Goal: Information Seeking & Learning: Learn about a topic

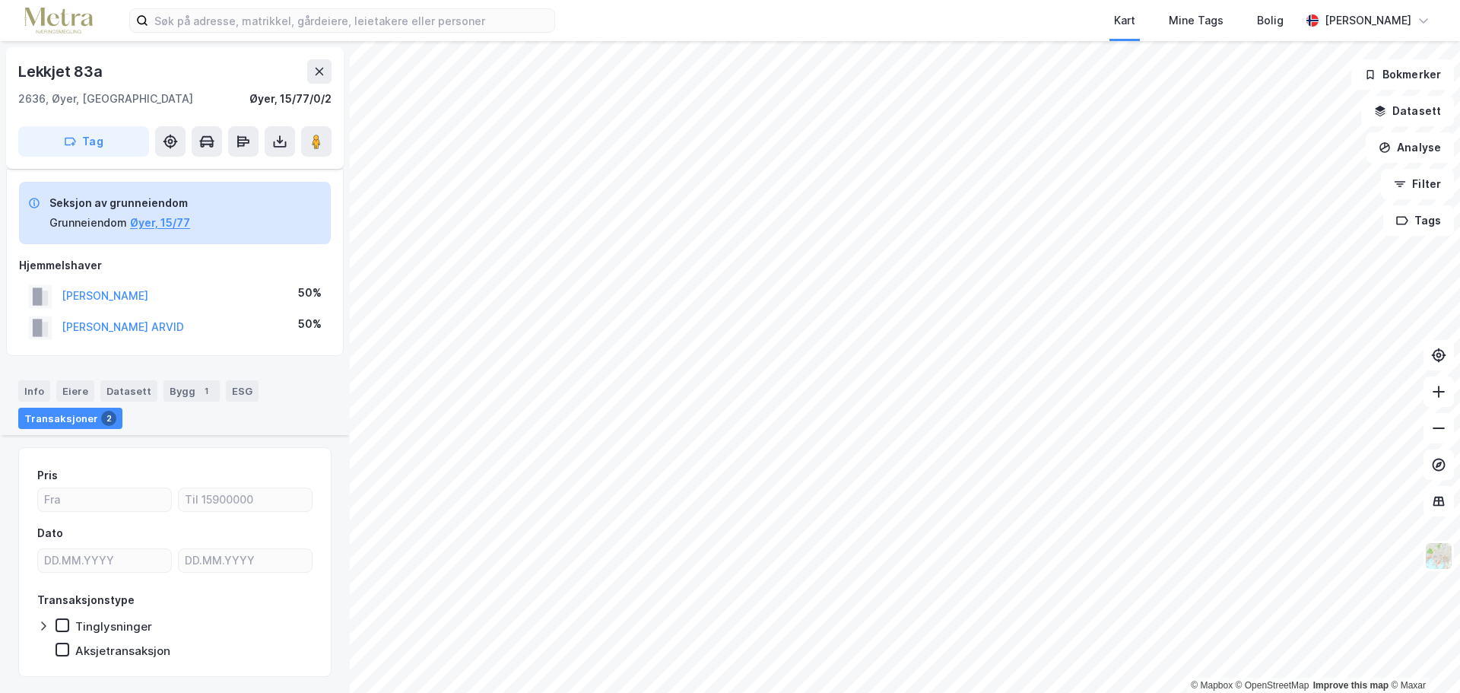
scroll to position [374, 0]
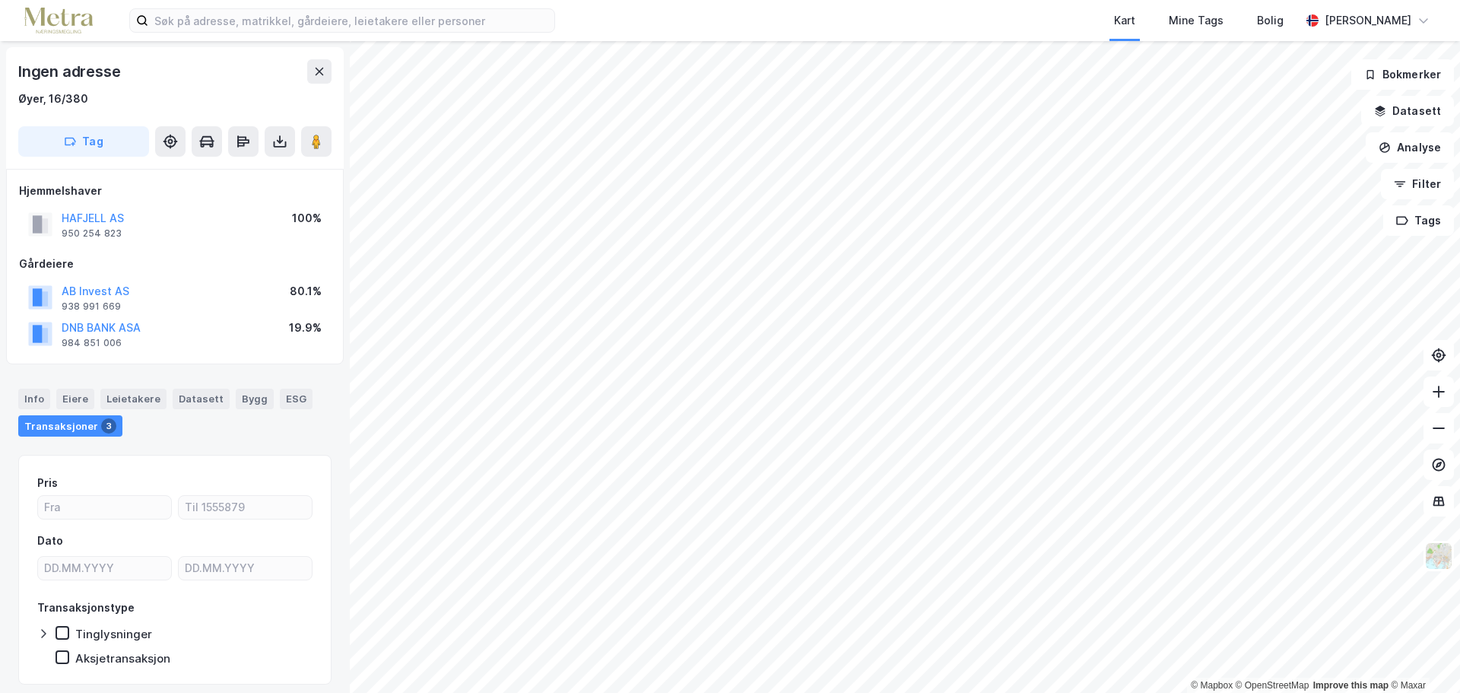
scroll to position [1, 0]
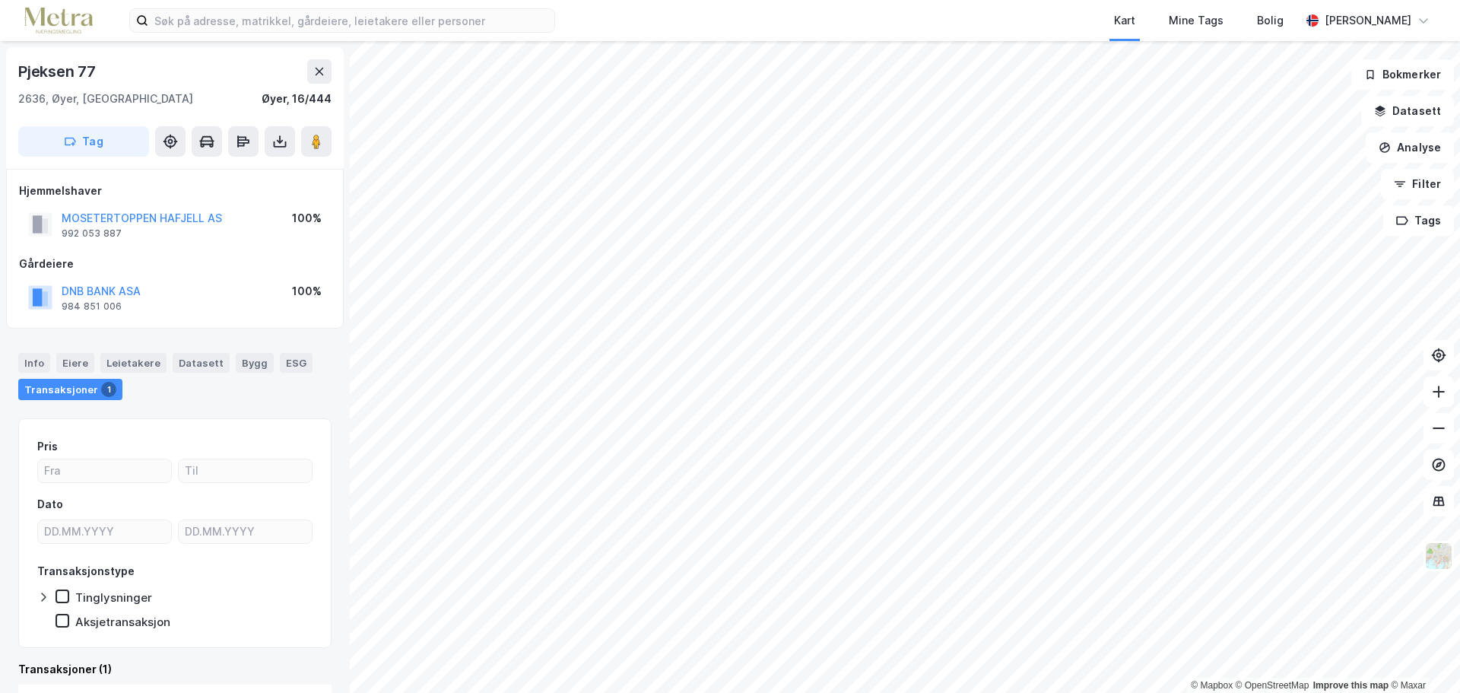
scroll to position [1, 0]
